Goal: Navigation & Orientation: Understand site structure

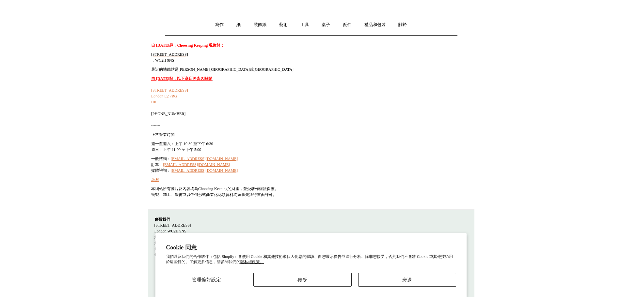
scroll to position [44, 0]
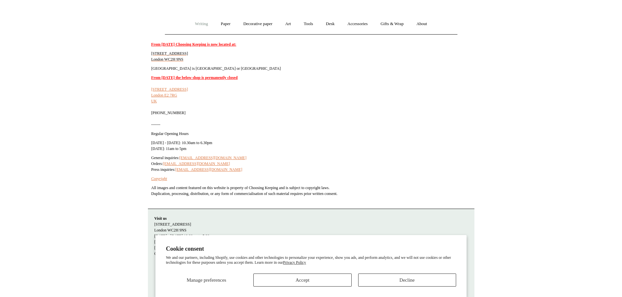
click at [195, 26] on link "Writing +" at bounding box center [201, 23] width 25 height 17
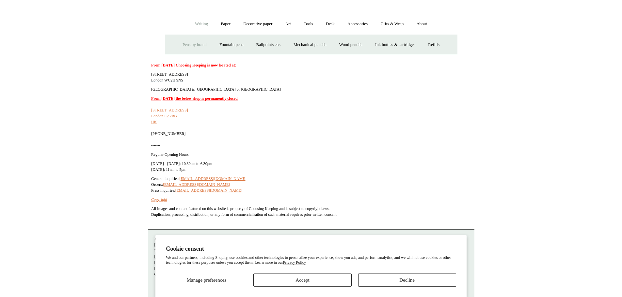
click at [196, 45] on link "Pens by brand +" at bounding box center [195, 44] width 36 height 17
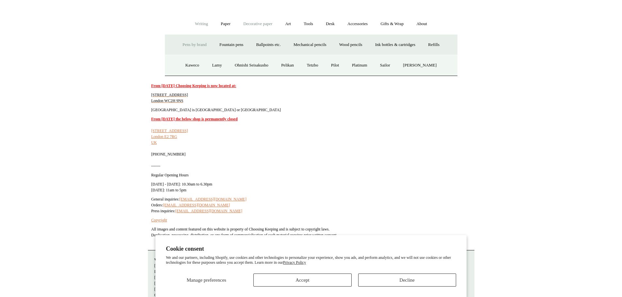
click at [237, 27] on link "Decorative paper +" at bounding box center [257, 23] width 41 height 17
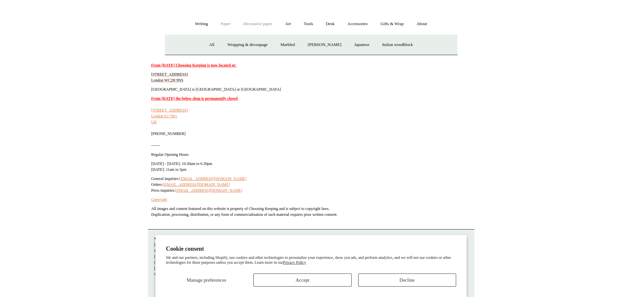
click at [228, 26] on link "Paper +" at bounding box center [226, 23] width 22 height 17
click at [210, 39] on link "Notebooks +" at bounding box center [220, 44] width 30 height 17
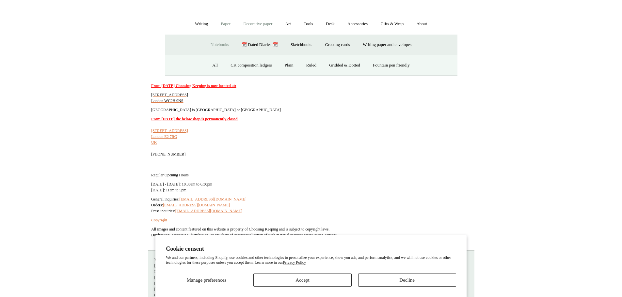
click at [255, 29] on link "Decorative paper +" at bounding box center [257, 23] width 41 height 17
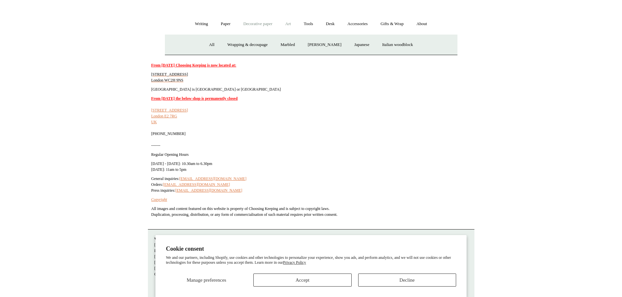
click at [295, 25] on link "Art +" at bounding box center [287, 23] width 17 height 17
click at [313, 24] on link "Tools +" at bounding box center [308, 23] width 21 height 17
click at [338, 24] on link "Desk +" at bounding box center [330, 23] width 21 height 17
click at [364, 22] on link "Accessories +" at bounding box center [357, 23] width 32 height 17
click at [390, 25] on link "Gifts & Wrap +" at bounding box center [391, 23] width 35 height 17
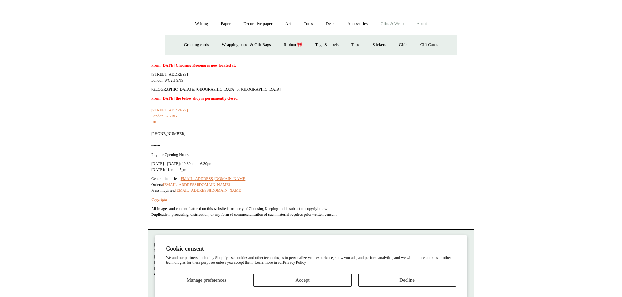
click at [421, 25] on link "About +" at bounding box center [421, 23] width 23 height 17
